Goal: Browse casually: Explore the website without a specific task or goal

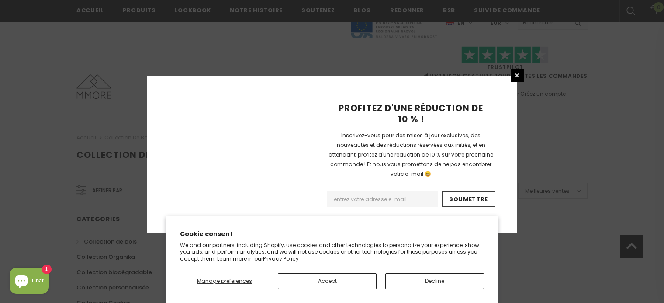
scroll to position [613, 0]
